Goal: Task Accomplishment & Management: Use online tool/utility

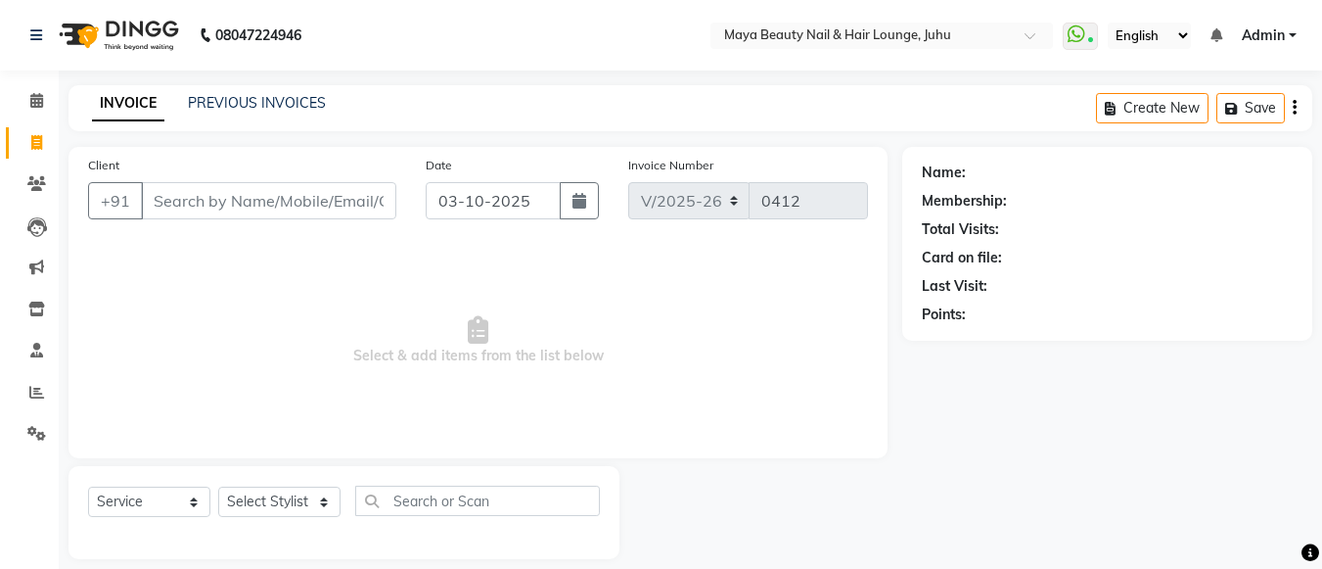
select select "4023"
select select "service"
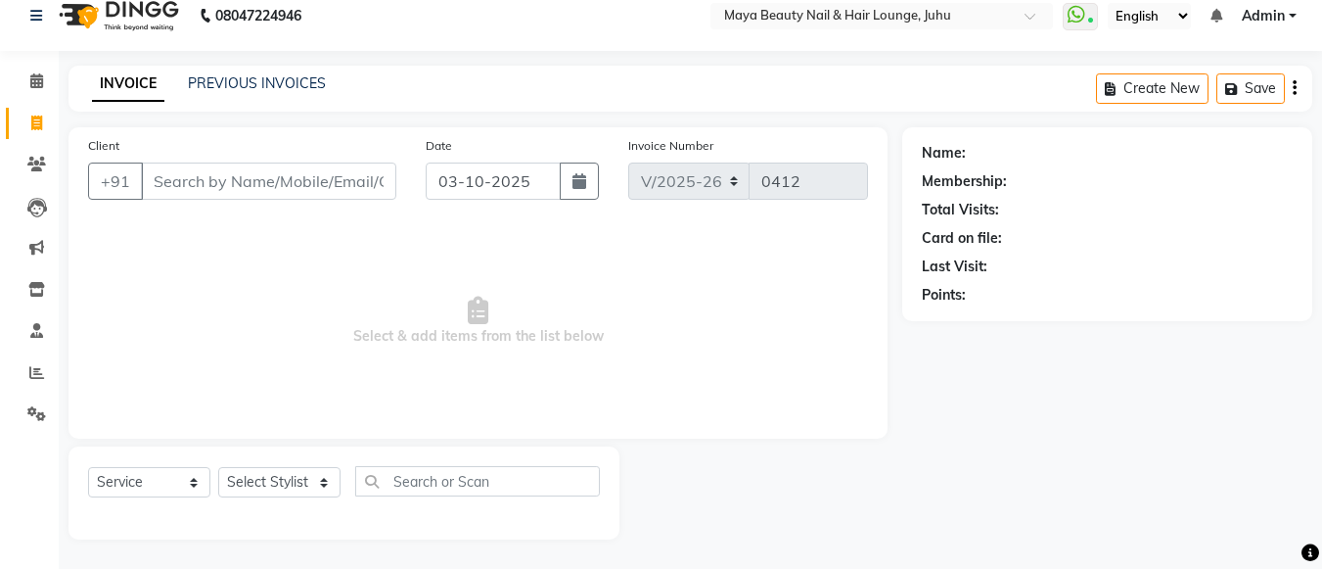
click at [190, 181] on input "Client" at bounding box center [268, 180] width 255 height 37
click at [265, 85] on link "PREVIOUS INVOICES" at bounding box center [257, 83] width 138 height 18
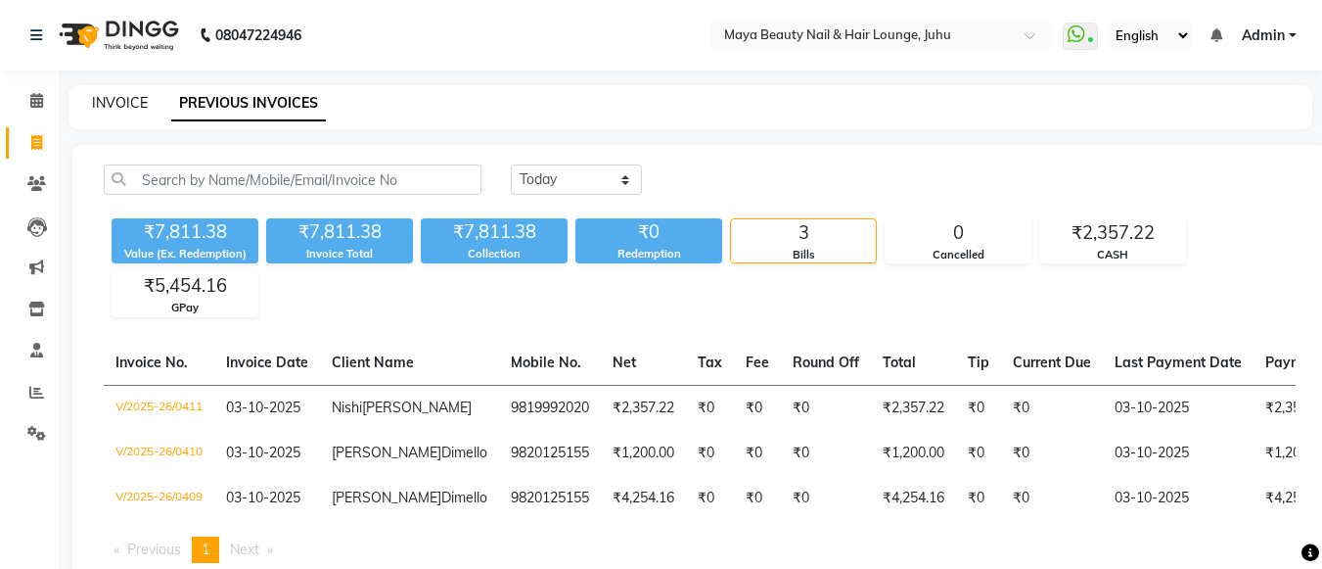
click at [123, 102] on link "INVOICE" at bounding box center [120, 103] width 56 height 18
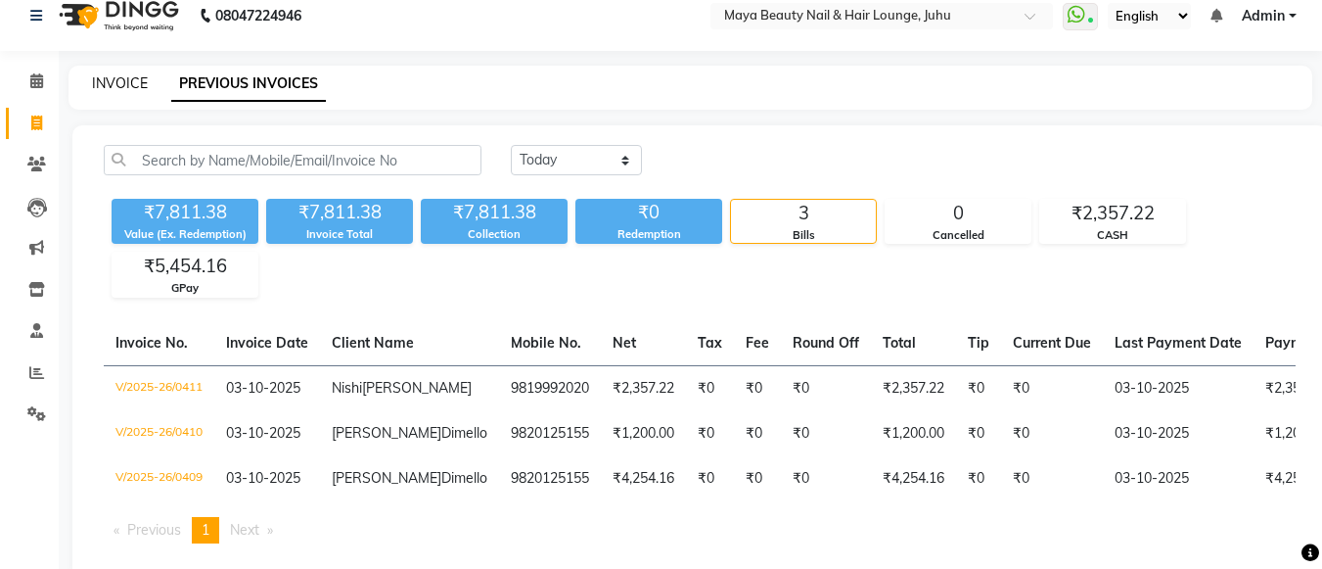
select select "4023"
select select "service"
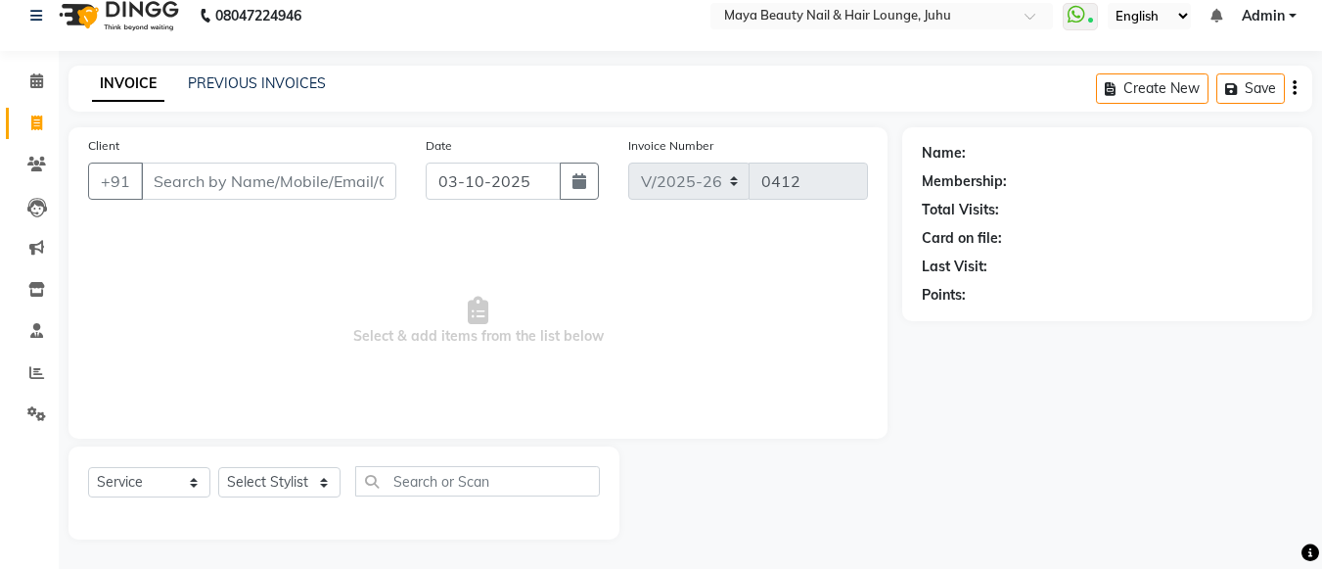
click at [206, 179] on input "Client" at bounding box center [268, 180] width 255 height 37
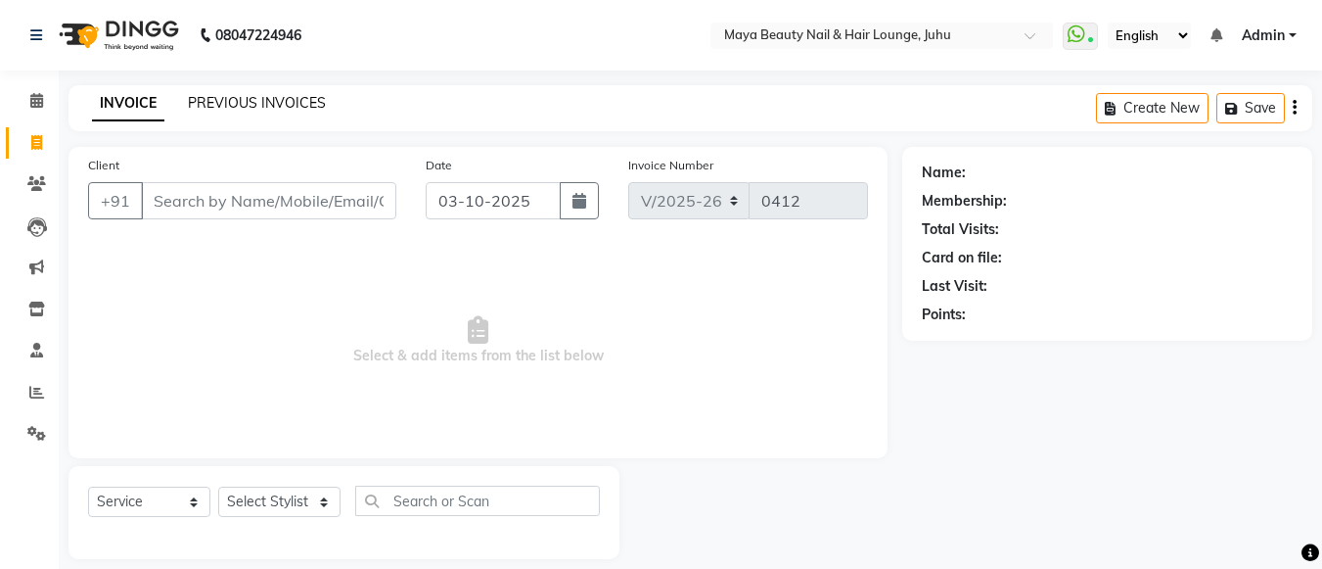
click at [247, 104] on link "PREVIOUS INVOICES" at bounding box center [257, 103] width 138 height 18
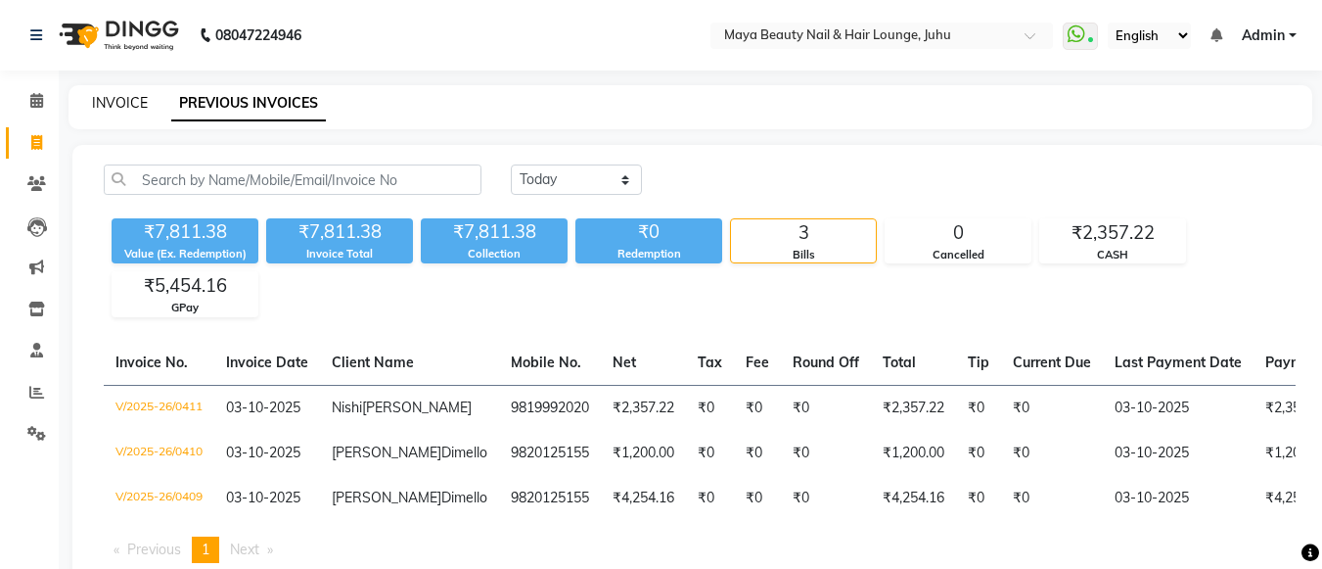
click at [111, 107] on link "INVOICE" at bounding box center [120, 103] width 56 height 18
select select "4023"
select select "service"
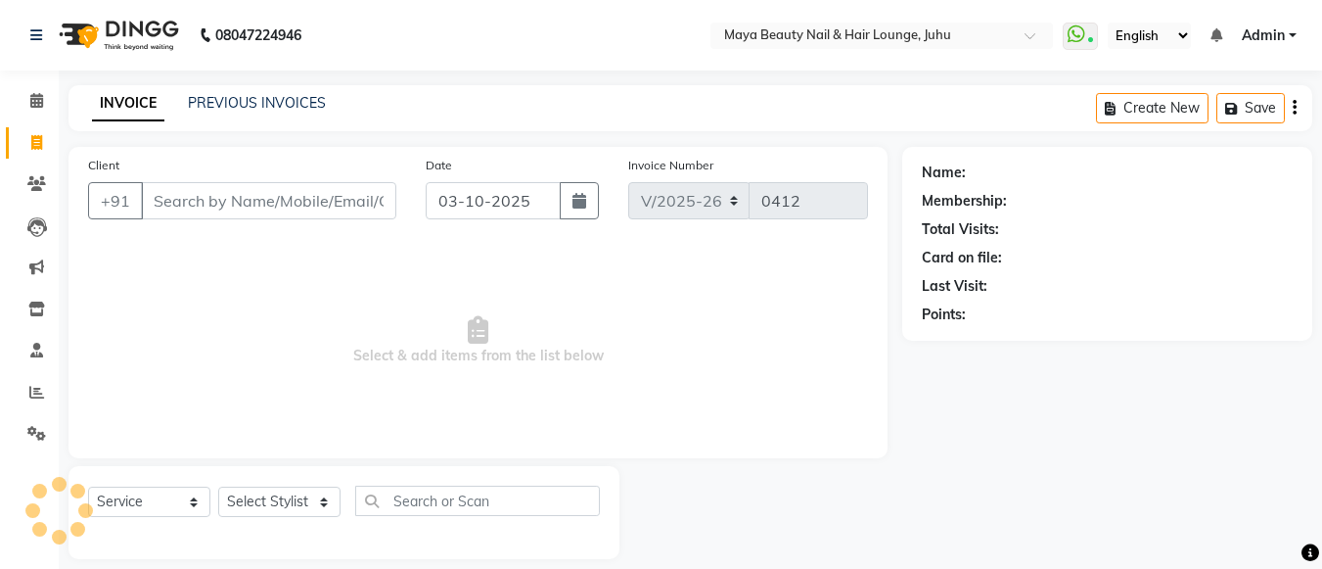
scroll to position [20, 0]
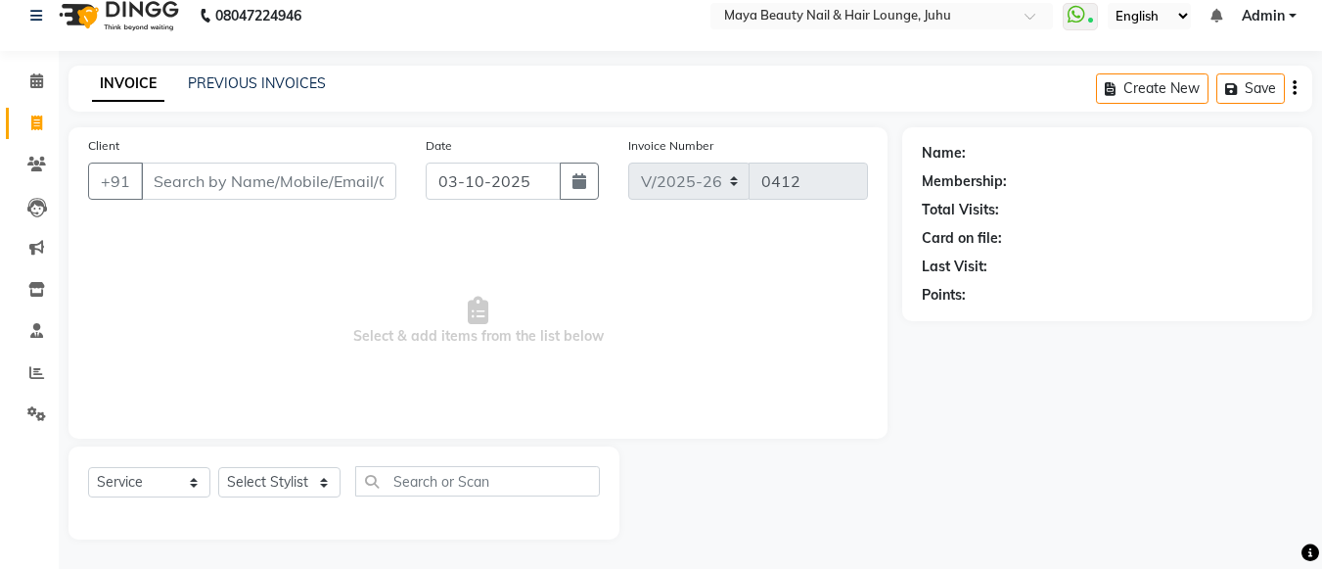
click at [189, 202] on div "Client +91" at bounding box center [242, 175] width 338 height 80
click at [194, 170] on input "Client" at bounding box center [268, 180] width 255 height 37
click at [249, 69] on div "INVOICE PREVIOUS INVOICES Create New Save" at bounding box center [691, 89] width 1244 height 46
click at [250, 83] on link "PREVIOUS INVOICES" at bounding box center [257, 83] width 138 height 18
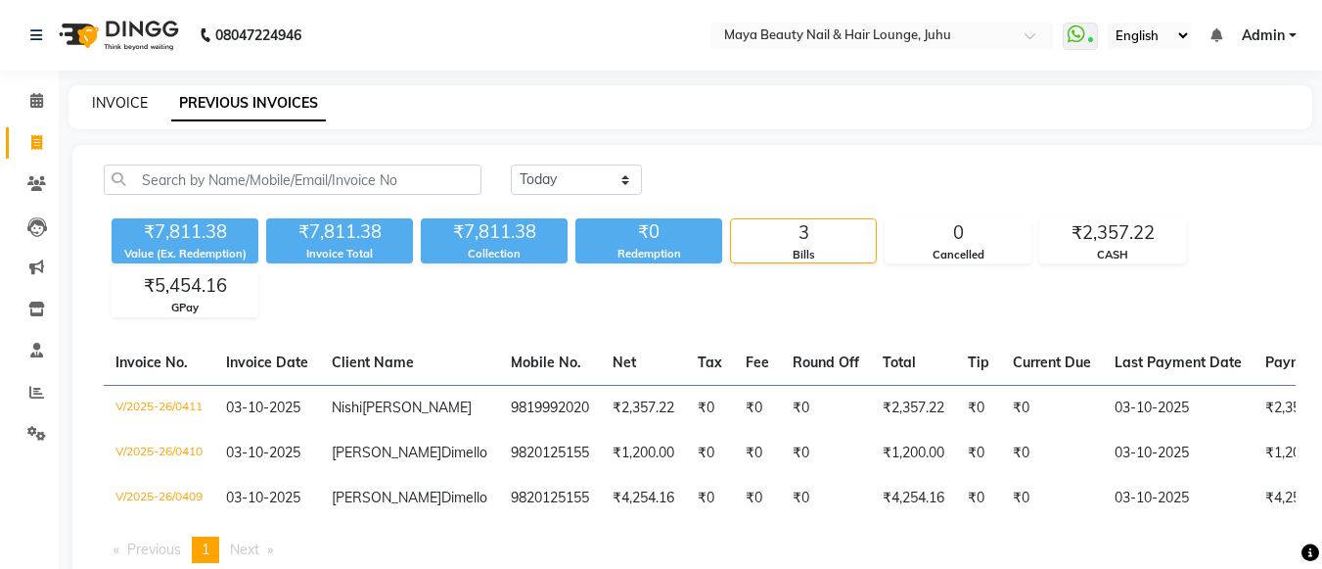
click at [128, 95] on link "INVOICE" at bounding box center [120, 103] width 56 height 18
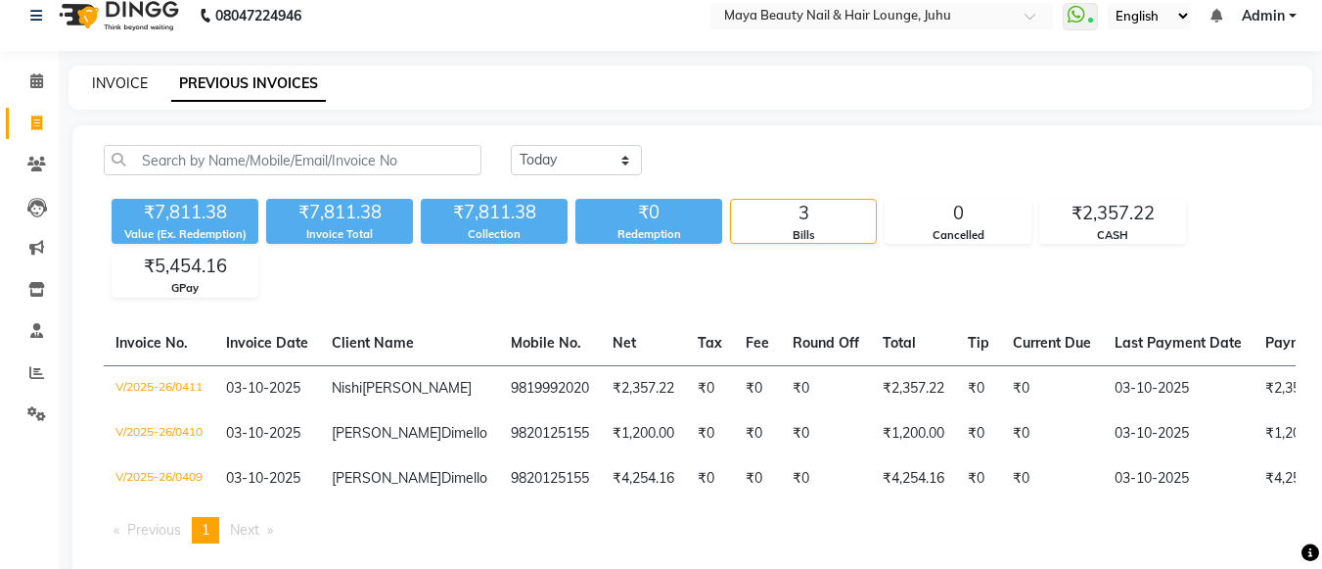
select select "4023"
select select "service"
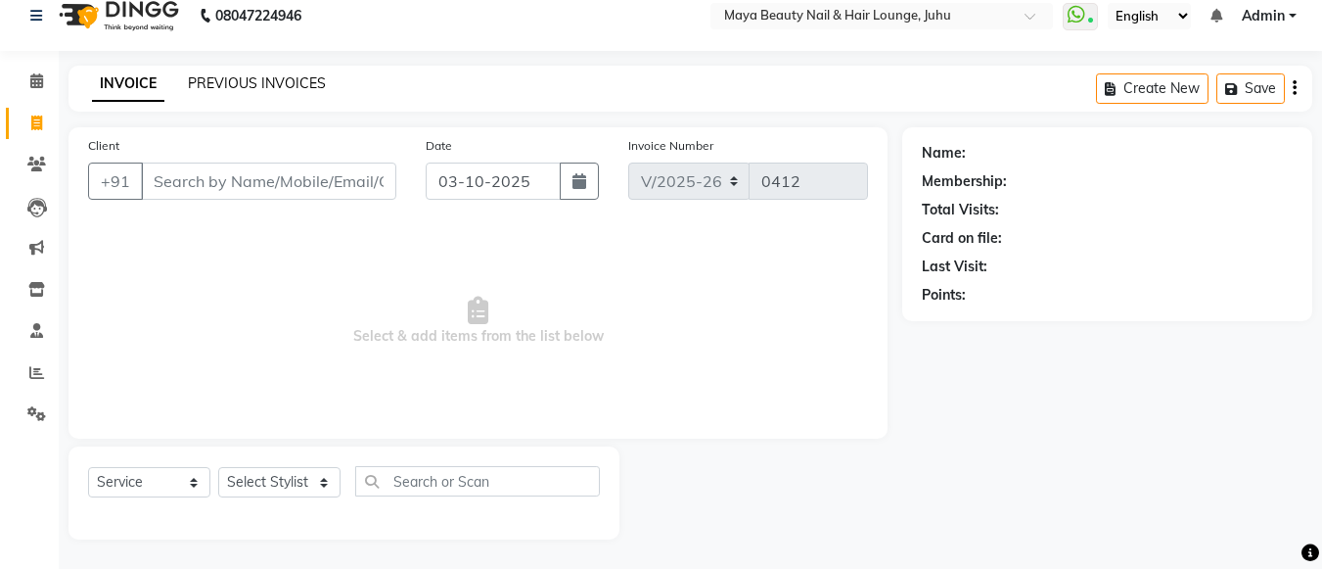
click at [238, 81] on link "PREVIOUS INVOICES" at bounding box center [257, 83] width 138 height 18
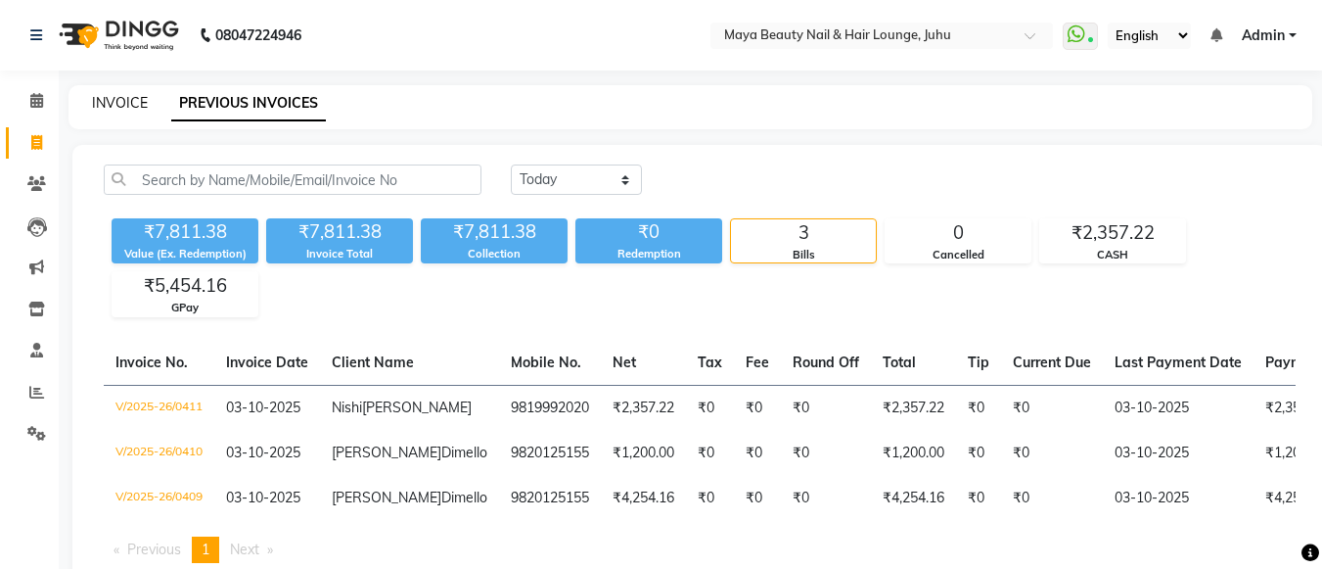
click at [108, 100] on link "INVOICE" at bounding box center [120, 103] width 56 height 18
select select "service"
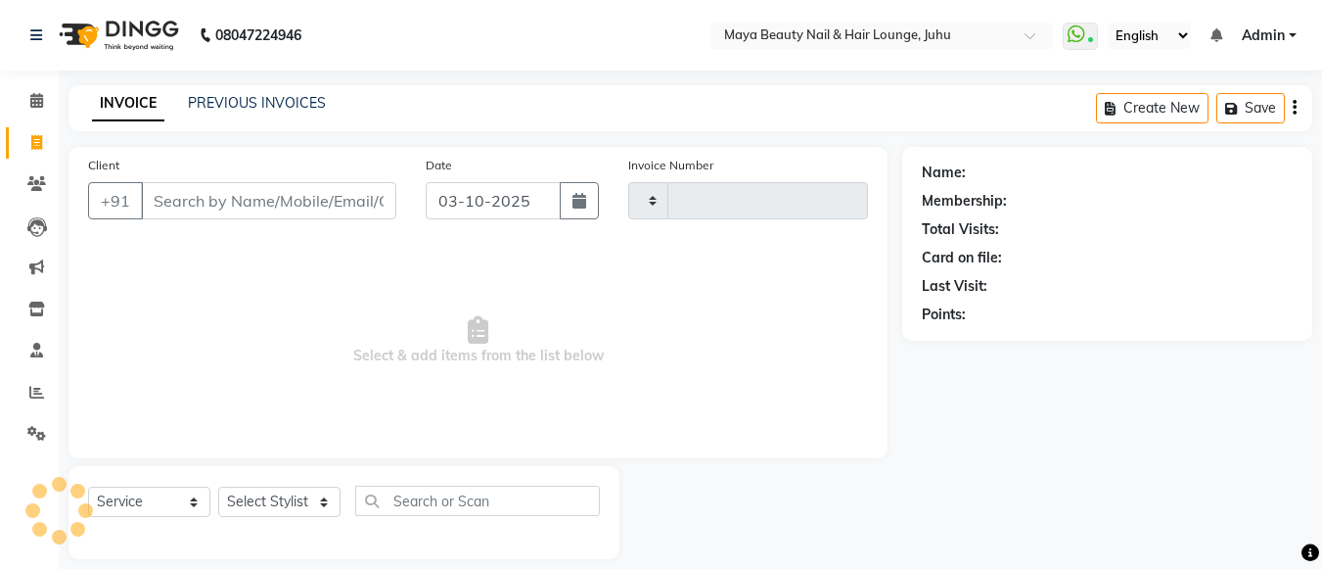
scroll to position [20, 0]
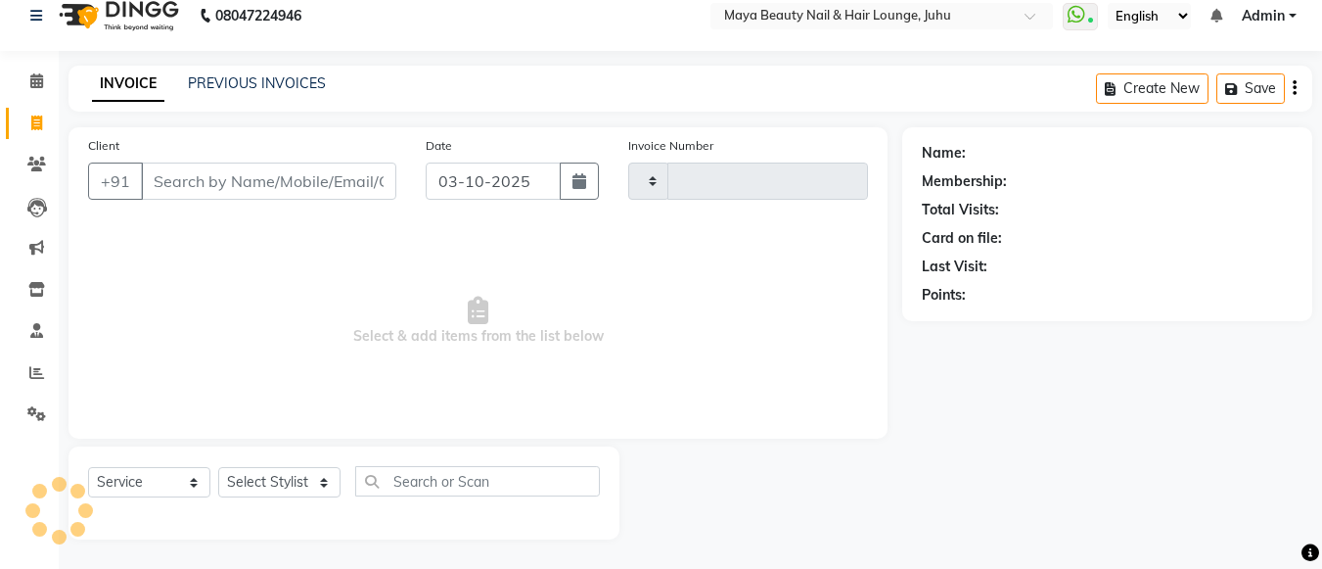
type input "0412"
select select "4023"
click at [261, 187] on input "Client" at bounding box center [268, 180] width 255 height 37
click at [279, 79] on link "PREVIOUS INVOICES" at bounding box center [257, 83] width 138 height 18
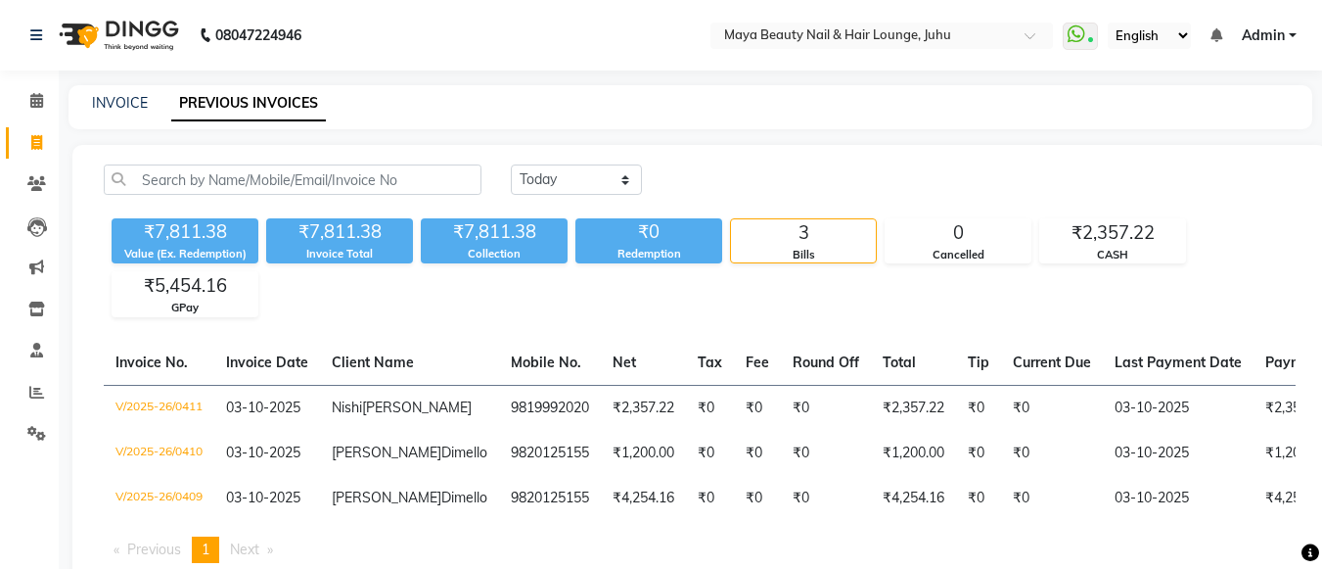
click at [110, 93] on div "INVOICE" at bounding box center [120, 103] width 56 height 21
click at [113, 102] on link "INVOICE" at bounding box center [120, 103] width 56 height 18
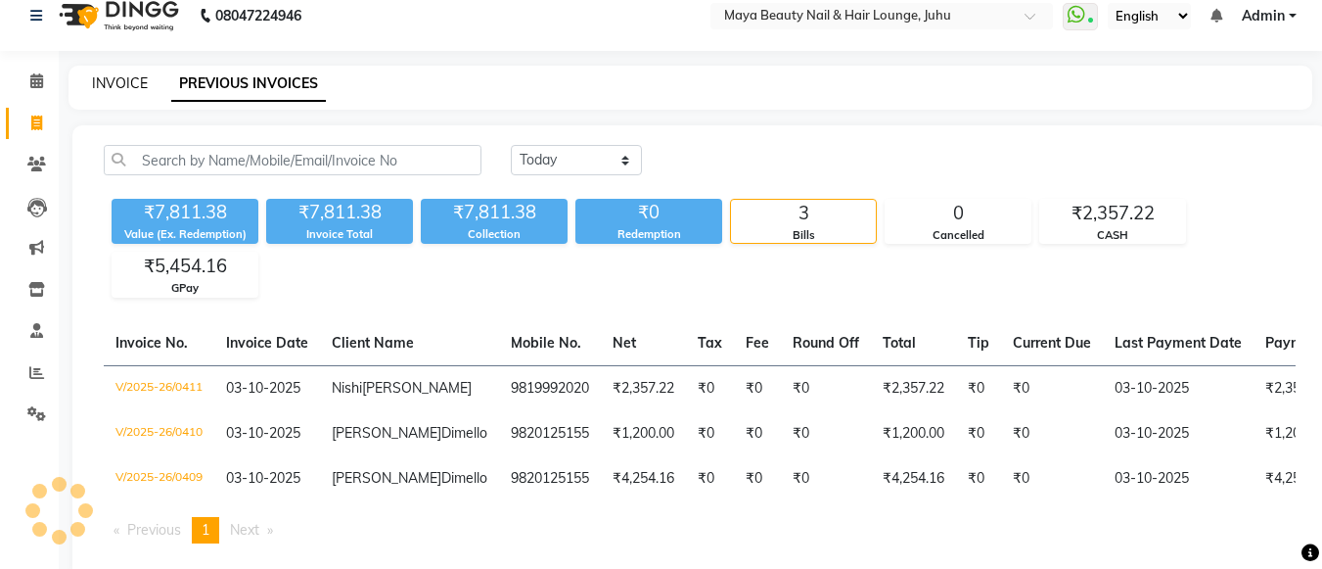
select select "4023"
select select "service"
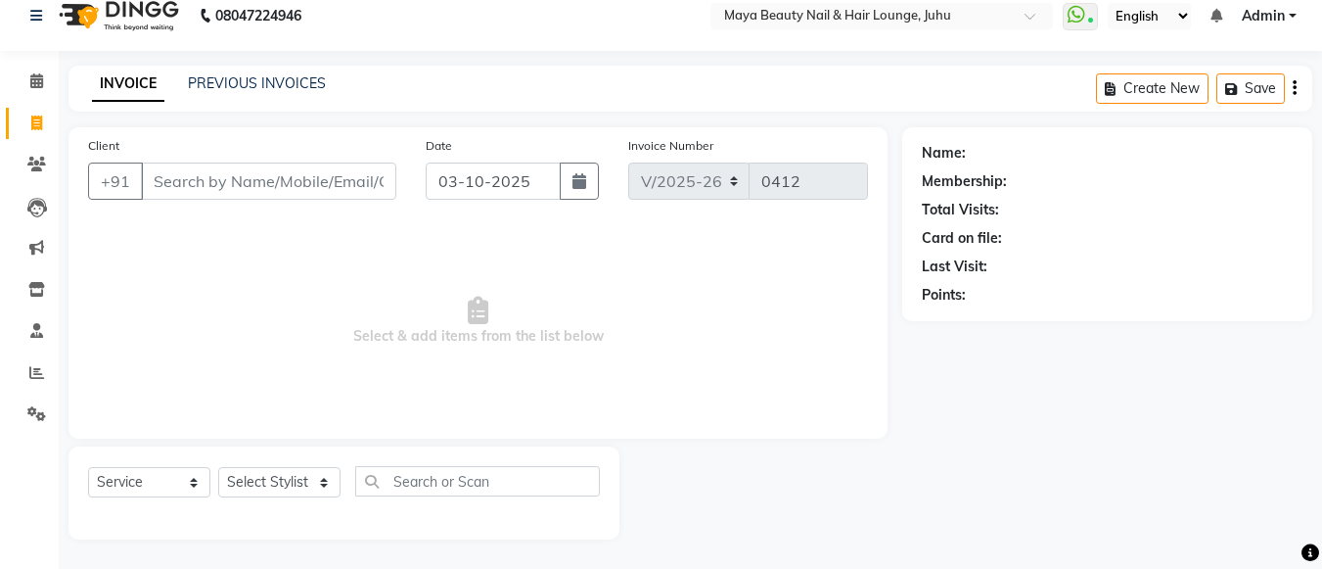
click at [195, 189] on input "Client" at bounding box center [268, 180] width 255 height 37
